Goal: Check status: Check status

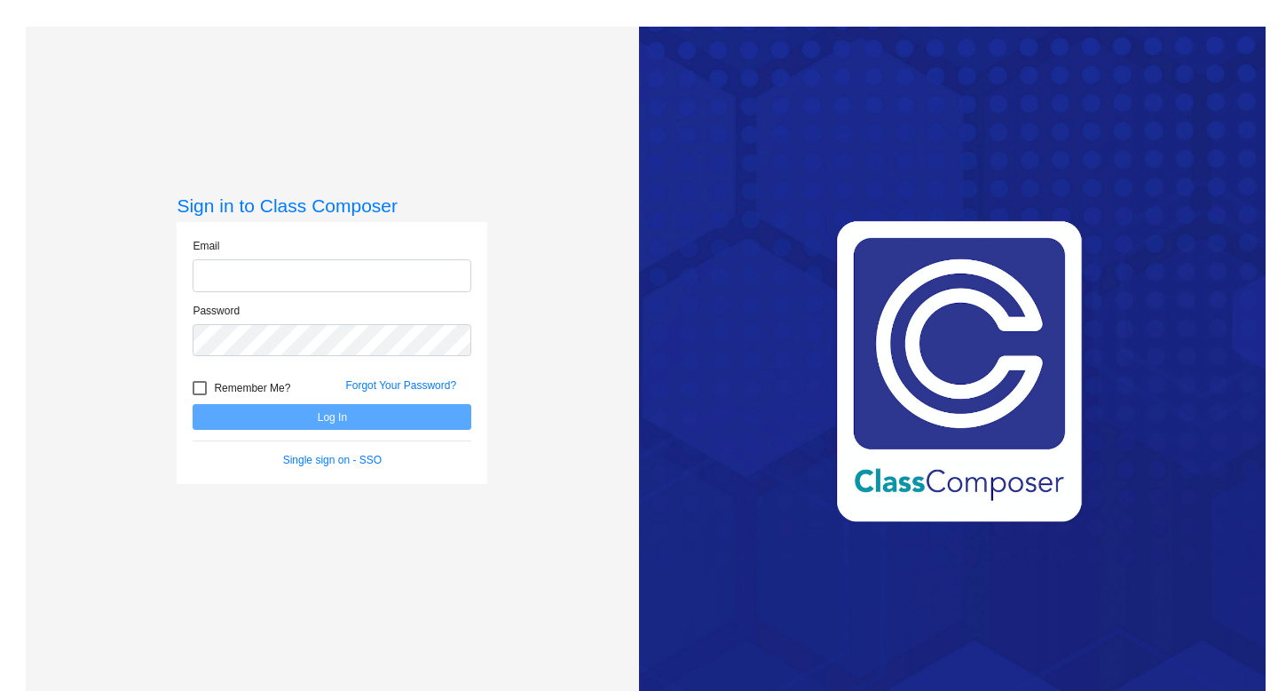
type input "[EMAIL_ADDRESS][PERSON_NAME][DOMAIN_NAME]"
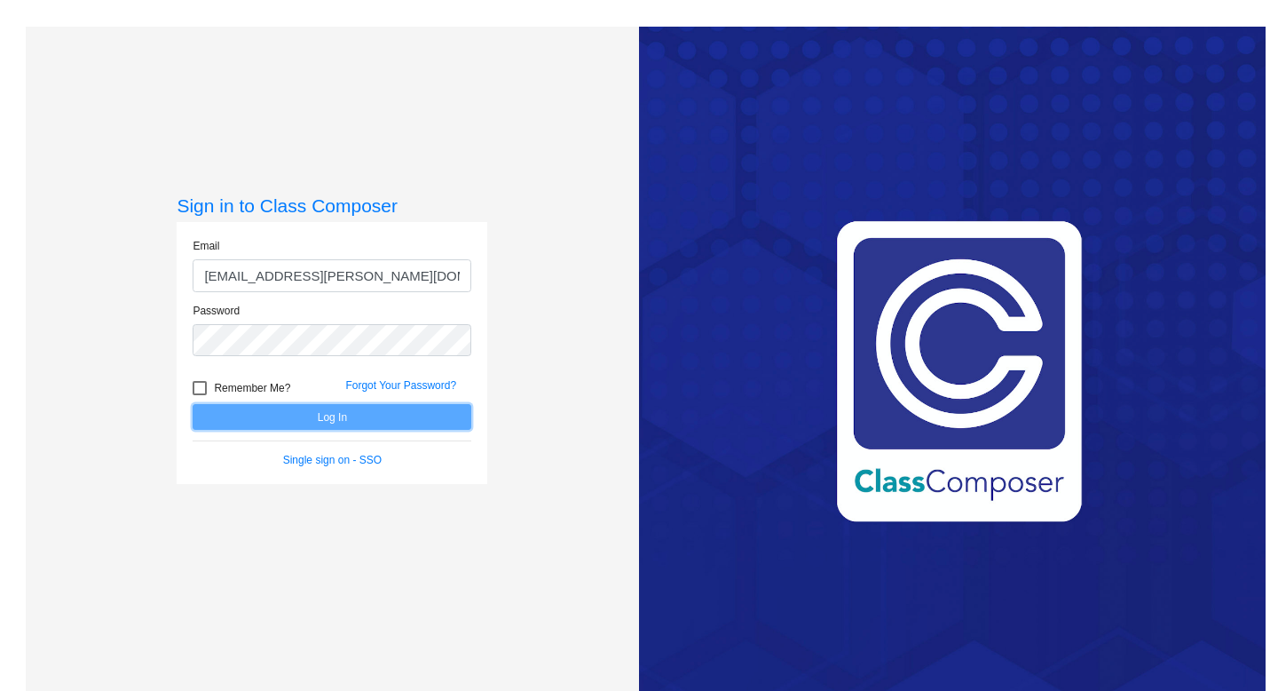
click at [348, 413] on button "Log In" at bounding box center [332, 417] width 279 height 26
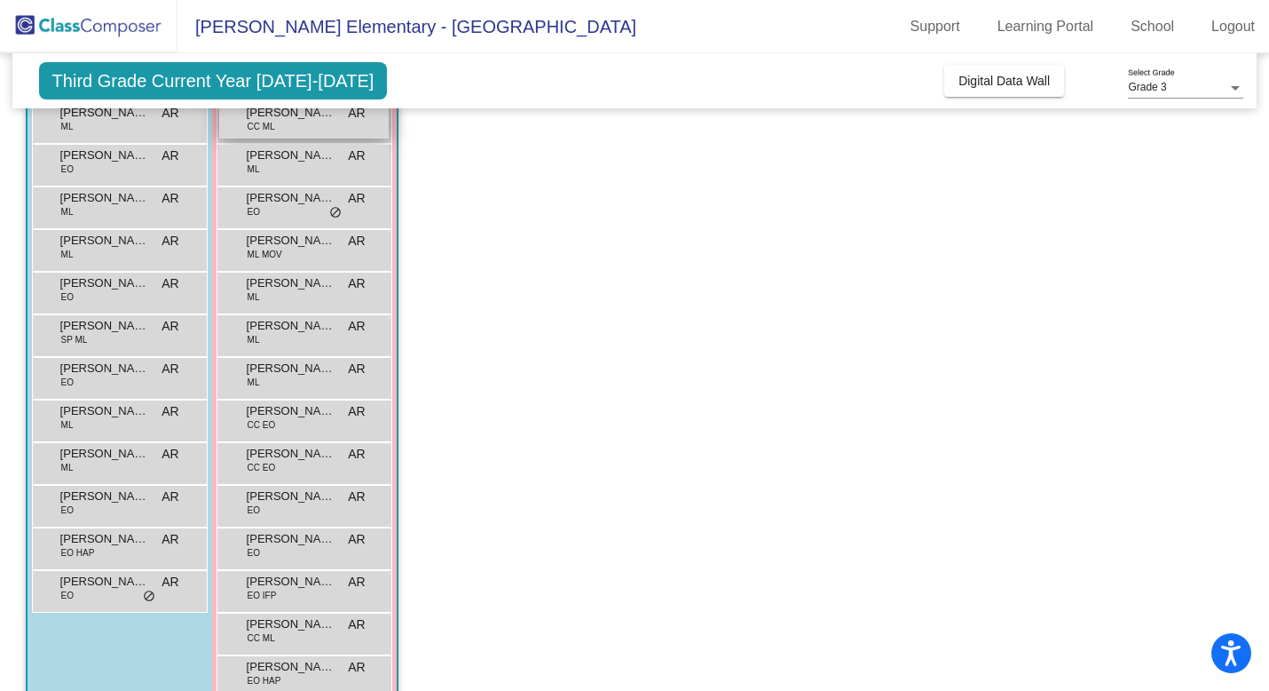
scroll to position [195, 0]
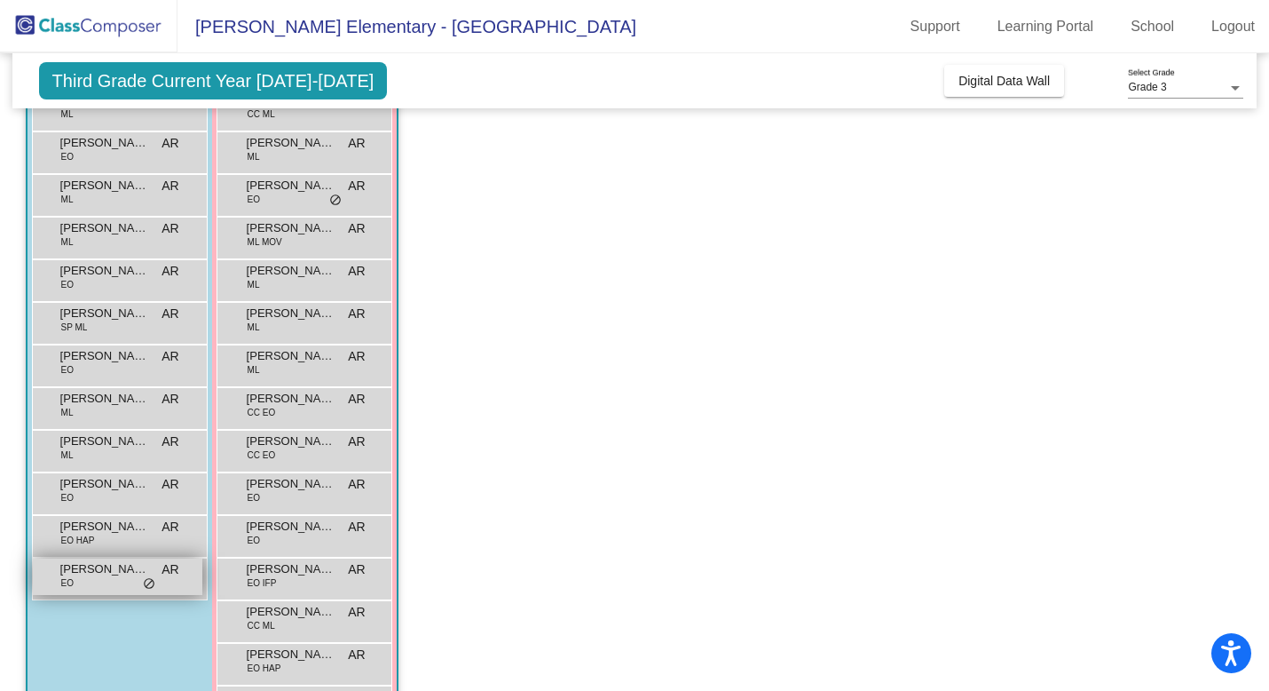
click at [123, 571] on span "[PERSON_NAME]" at bounding box center [104, 569] width 89 height 18
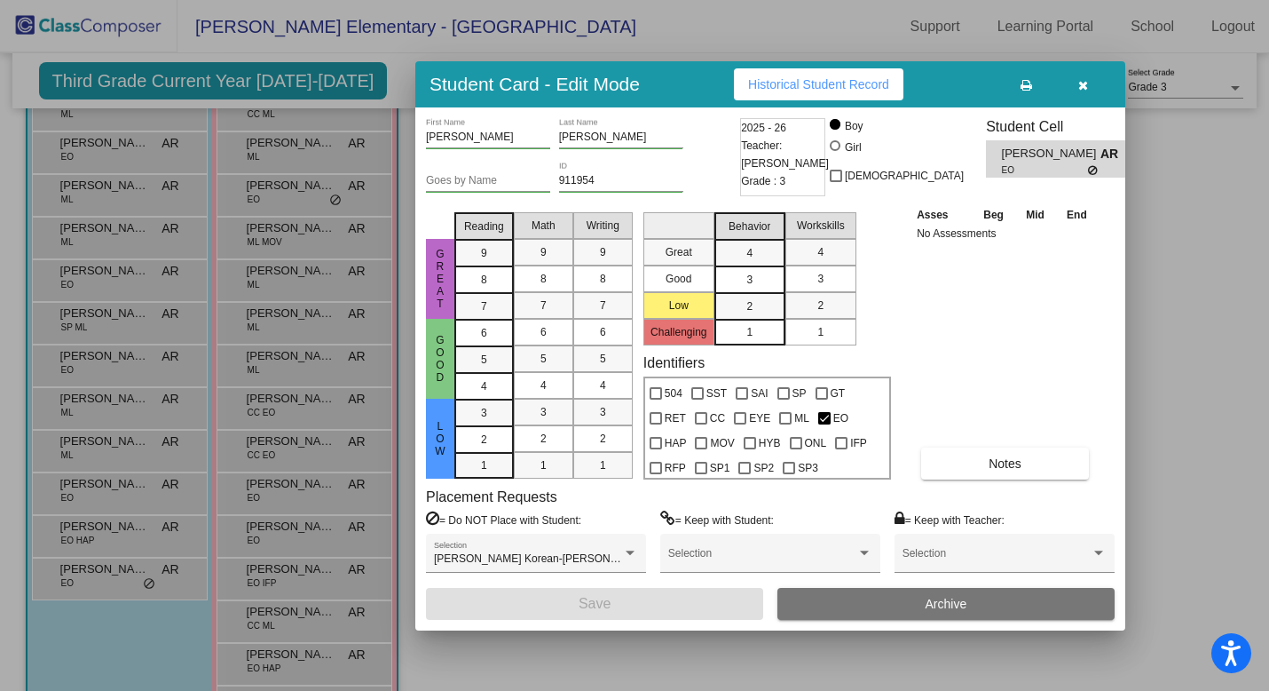
click at [846, 93] on button "Historical Student Record" at bounding box center [819, 84] width 170 height 32
click at [1092, 84] on button "button" at bounding box center [1082, 84] width 57 height 32
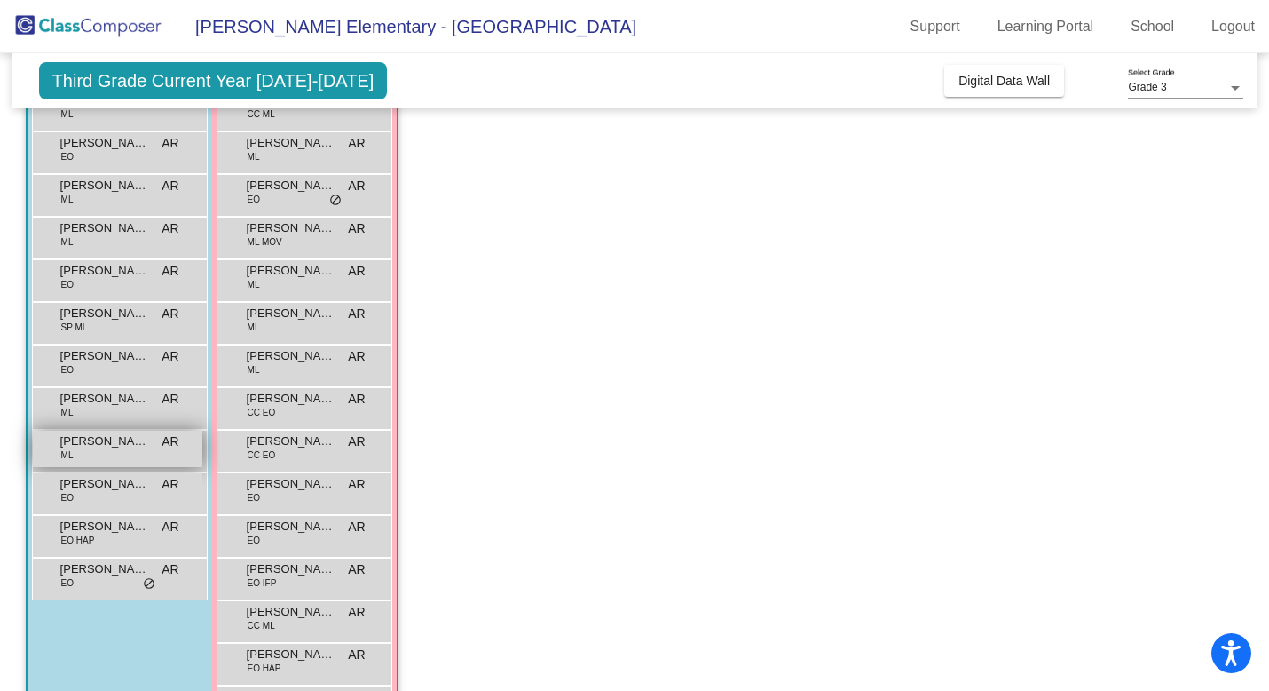
click at [165, 454] on div "[PERSON_NAME] ML AR lock do_not_disturb_alt" at bounding box center [118, 448] width 170 height 36
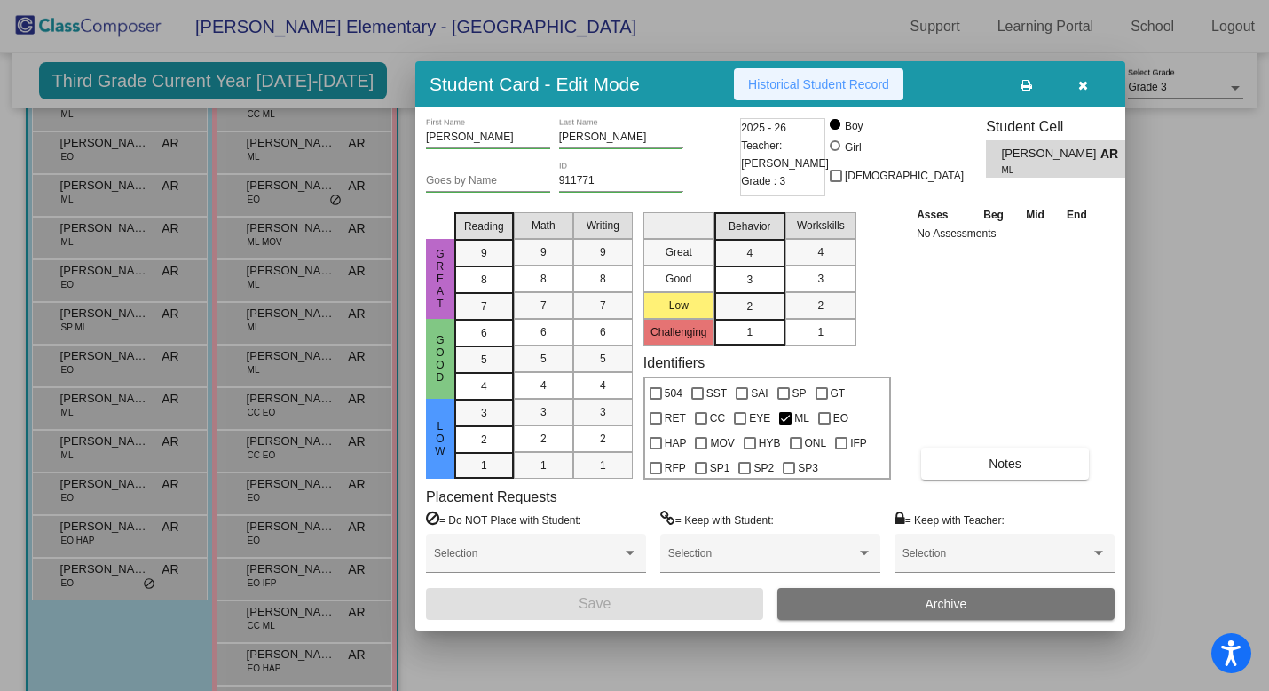
click at [803, 92] on button "Historical Student Record" at bounding box center [819, 84] width 170 height 32
click at [1083, 85] on icon "button" at bounding box center [1083, 85] width 10 height 12
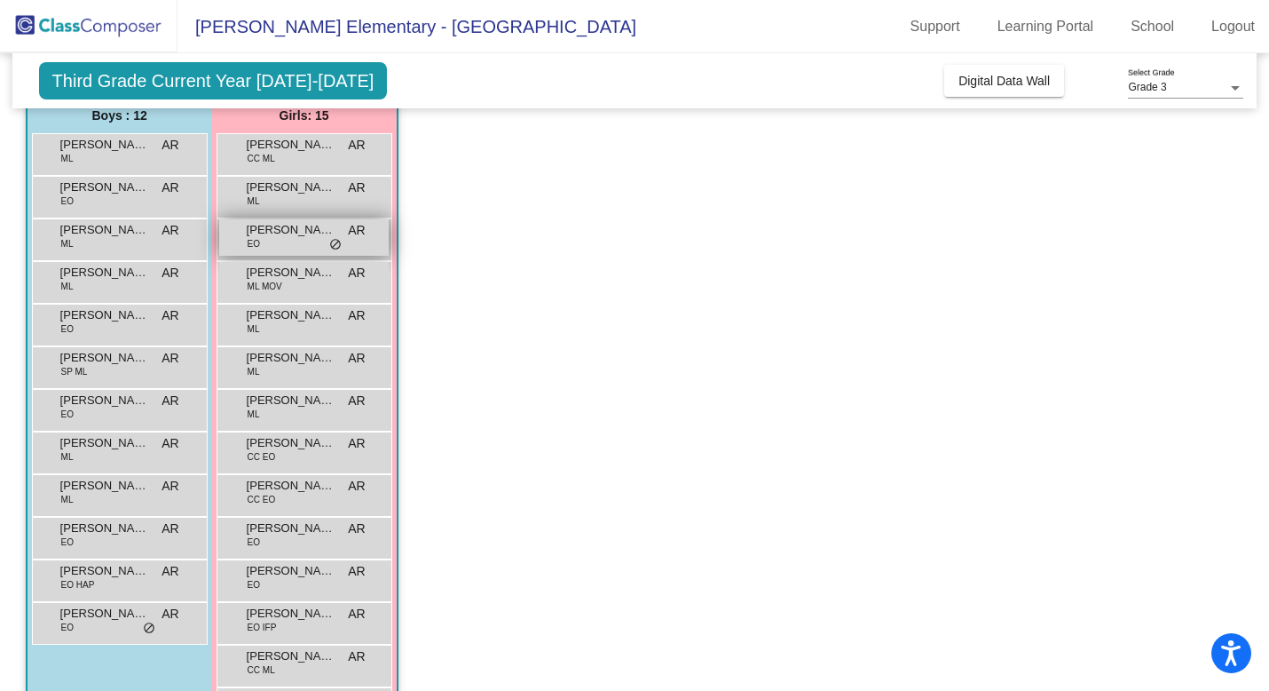
scroll to position [143, 0]
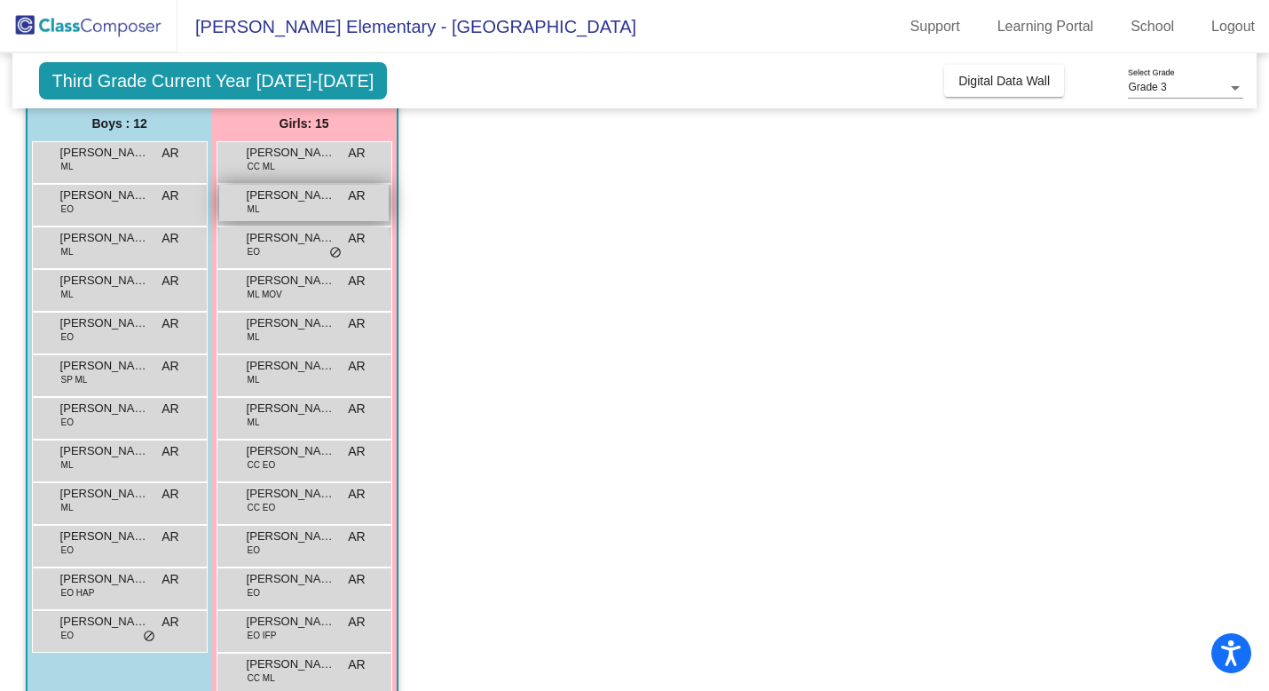
click at [326, 194] on span "[PERSON_NAME]" at bounding box center [291, 195] width 89 height 18
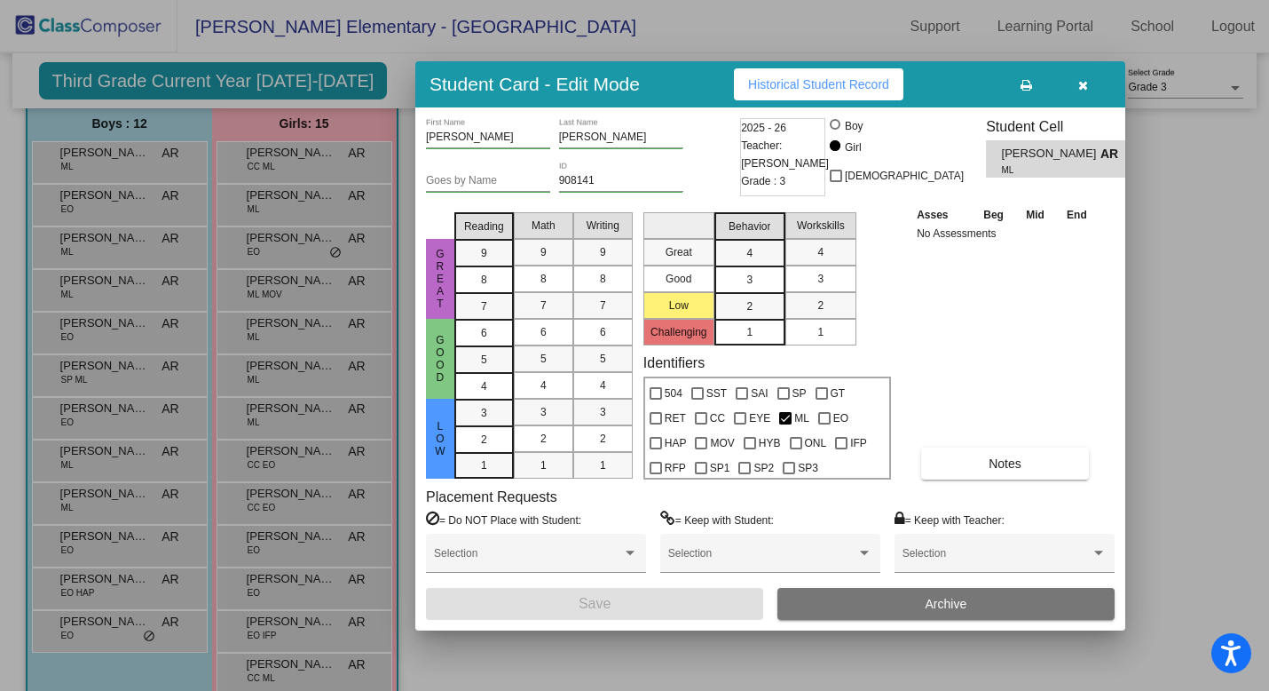
click at [818, 93] on button "Historical Student Record" at bounding box center [819, 84] width 170 height 32
